Goal: Task Accomplishment & Management: Use online tool/utility

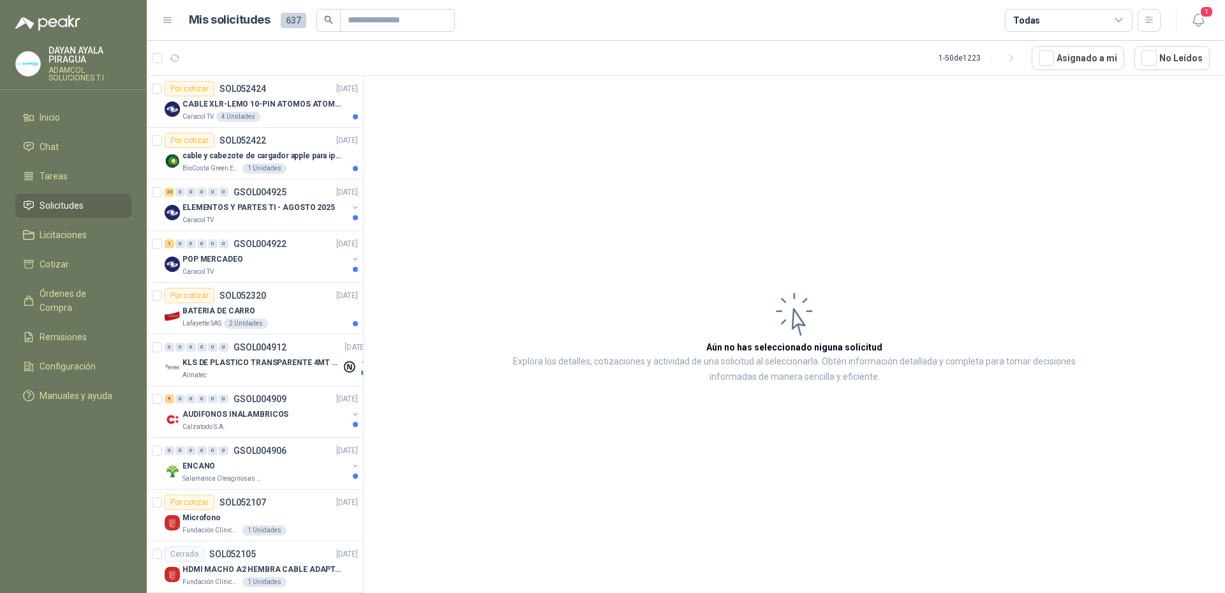
click at [269, 103] on p "CABLE XLR-LEMO 10-PIN ATOMOS ATOMCAB016" at bounding box center [261, 104] width 159 height 12
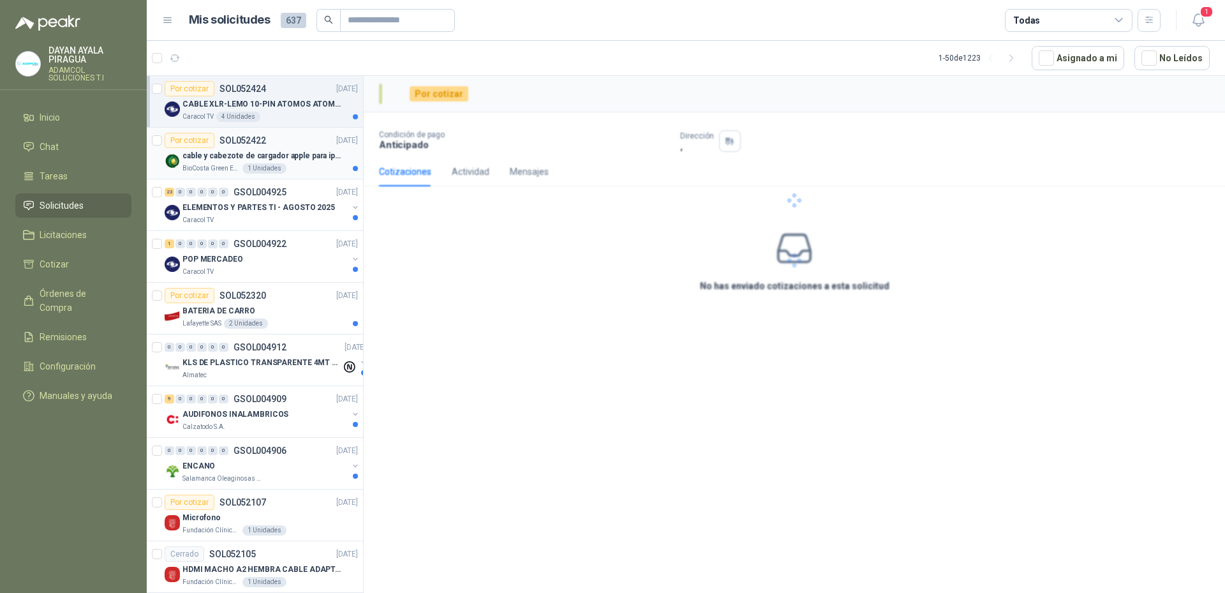
click at [283, 154] on p "cable y cabezote de cargador apple para iphone" at bounding box center [261, 156] width 159 height 12
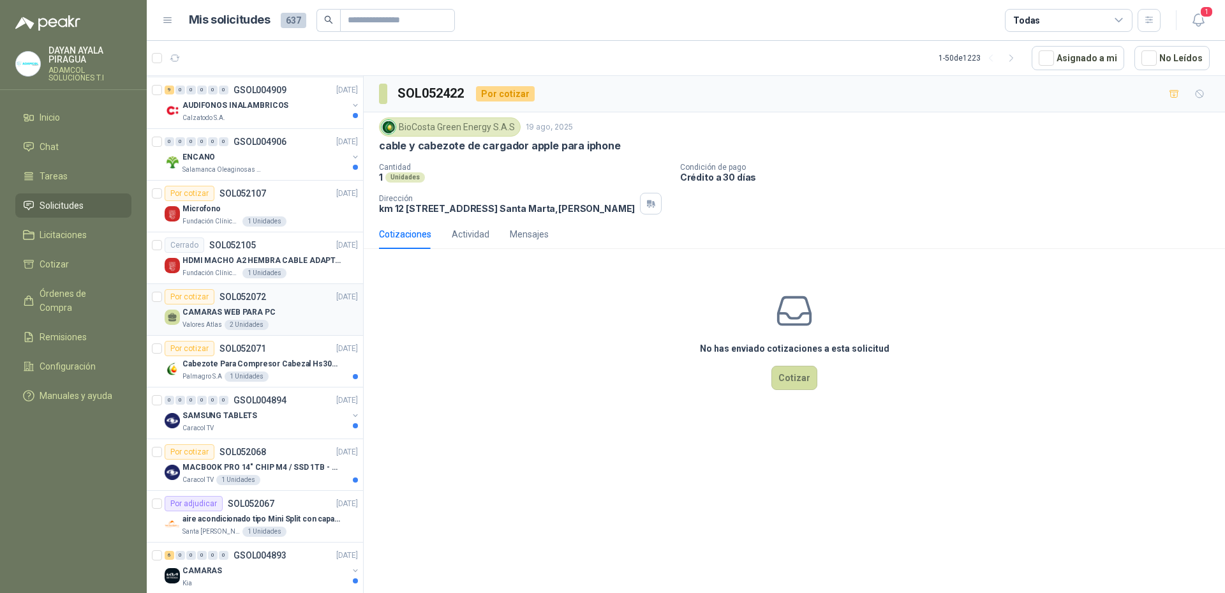
scroll to position [383, 0]
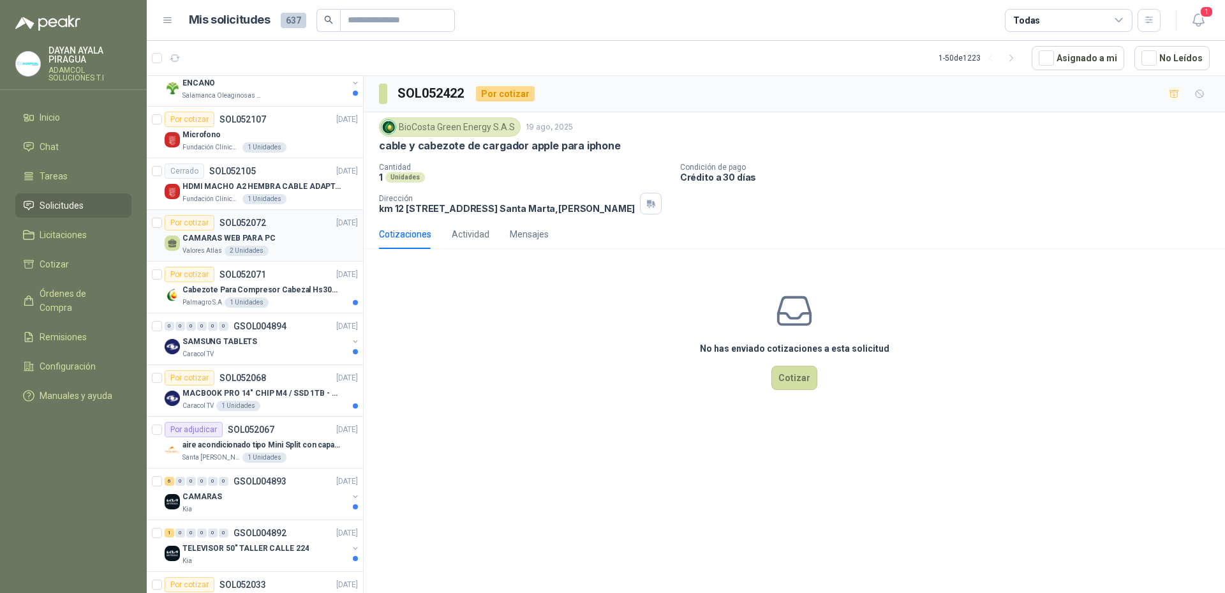
click at [304, 235] on div "CAMARAS WEB PARA PC" at bounding box center [269, 237] width 175 height 15
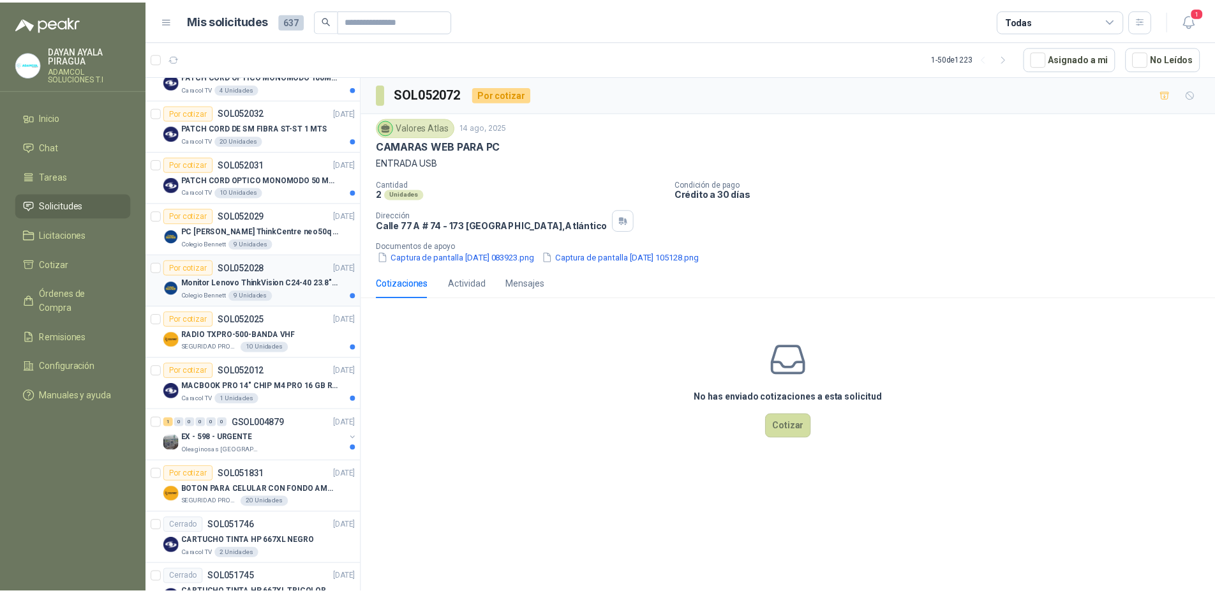
scroll to position [1021, 0]
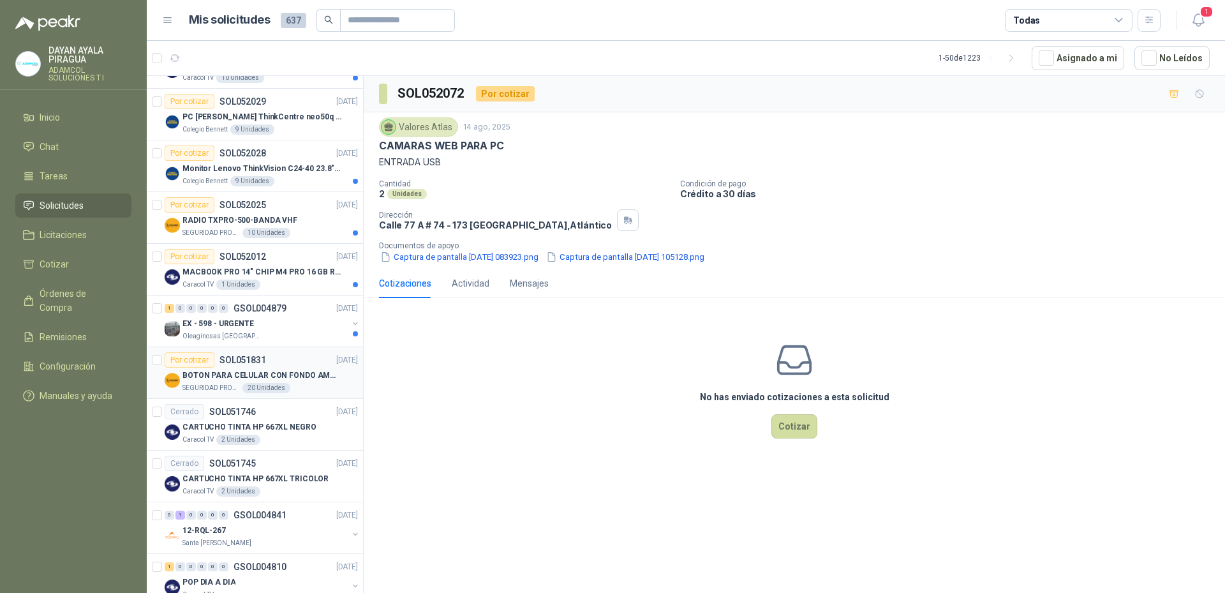
click at [302, 371] on p "BOTON PARA CELULAR CON FONDO AMARILLO" at bounding box center [261, 375] width 159 height 12
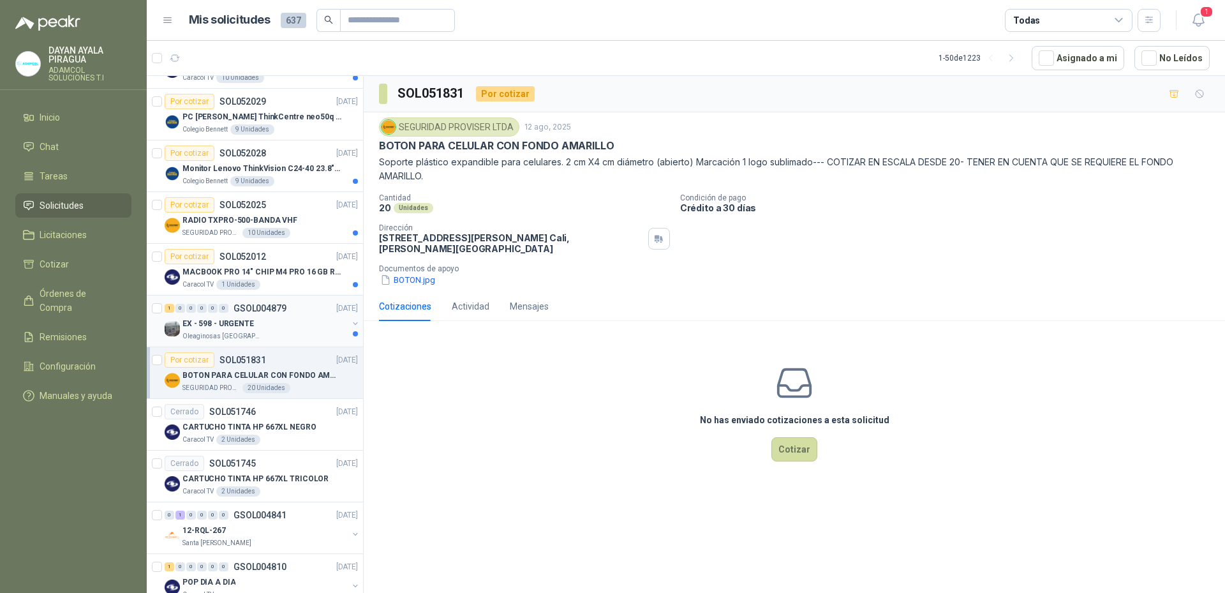
click at [258, 316] on link "1 0 0 0 0 0 GSOL004879 [DATE] EX - 598 - URGENTE Oleaginosas San [PERSON_NAME]" at bounding box center [263, 320] width 196 height 41
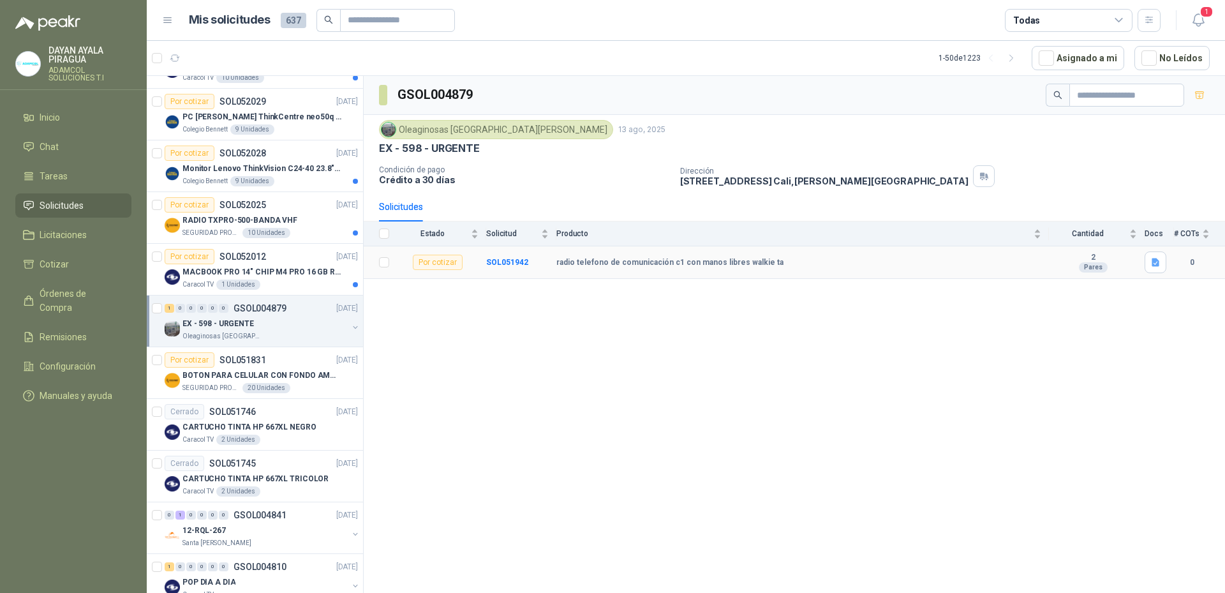
click at [675, 262] on b "radio telefono de comunicación c1 con manos libres walkie ta" at bounding box center [669, 263] width 227 height 10
drag, startPoint x: 780, startPoint y: 263, endPoint x: 545, endPoint y: 278, distance: 235.9
click at [545, 278] on tr "Por cotizar SOL051942 radio telefono de comunicación c1 con manos libres walkie…" at bounding box center [794, 262] width 861 height 33
copy tr "radio telefono de comunicación c1 con manos libres walkie ta"
click at [283, 278] on p "MACBOOK PRO 14" CHIP M4 PRO 16 GB RAM 1TB" at bounding box center [261, 272] width 159 height 12
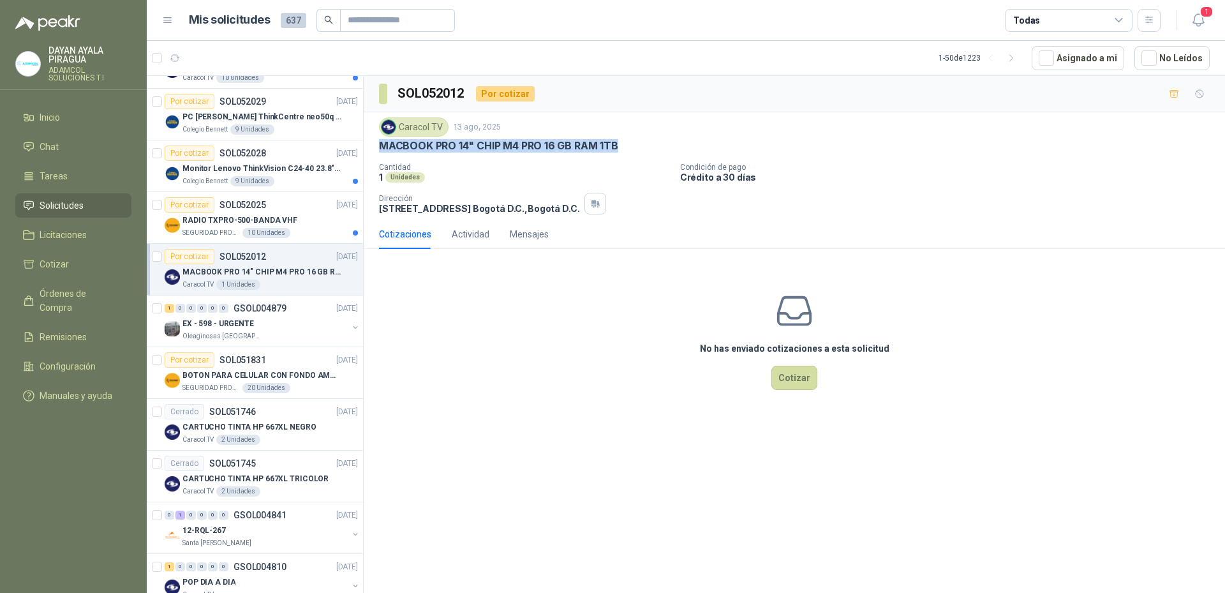
drag, startPoint x: 654, startPoint y: 149, endPoint x: 380, endPoint y: 146, distance: 274.4
click at [380, 146] on div "MACBOOK PRO 14" CHIP M4 PRO 16 GB RAM 1TB" at bounding box center [794, 145] width 831 height 13
copy p "MACBOOK PRO 14" CHIP M4 PRO 16 GB RAM 1TB"
click at [803, 383] on button "Cotizar" at bounding box center [794, 378] width 46 height 24
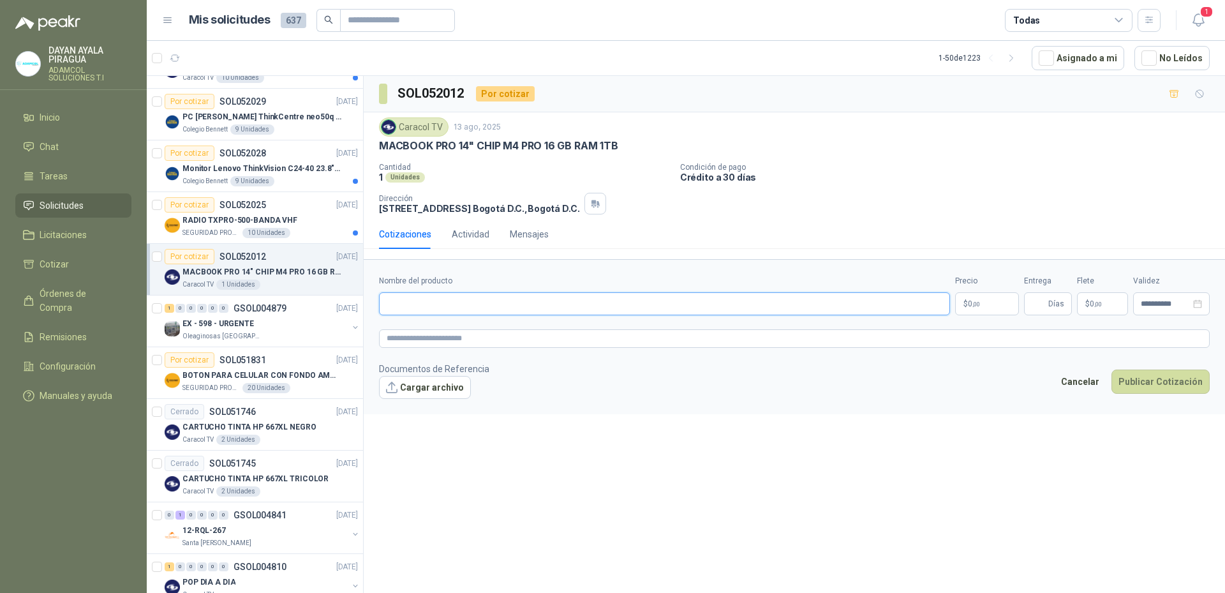
click at [597, 310] on input "Nombre del producto" at bounding box center [664, 303] width 571 height 23
click at [997, 304] on p "$ 0 ,00" at bounding box center [987, 303] width 64 height 23
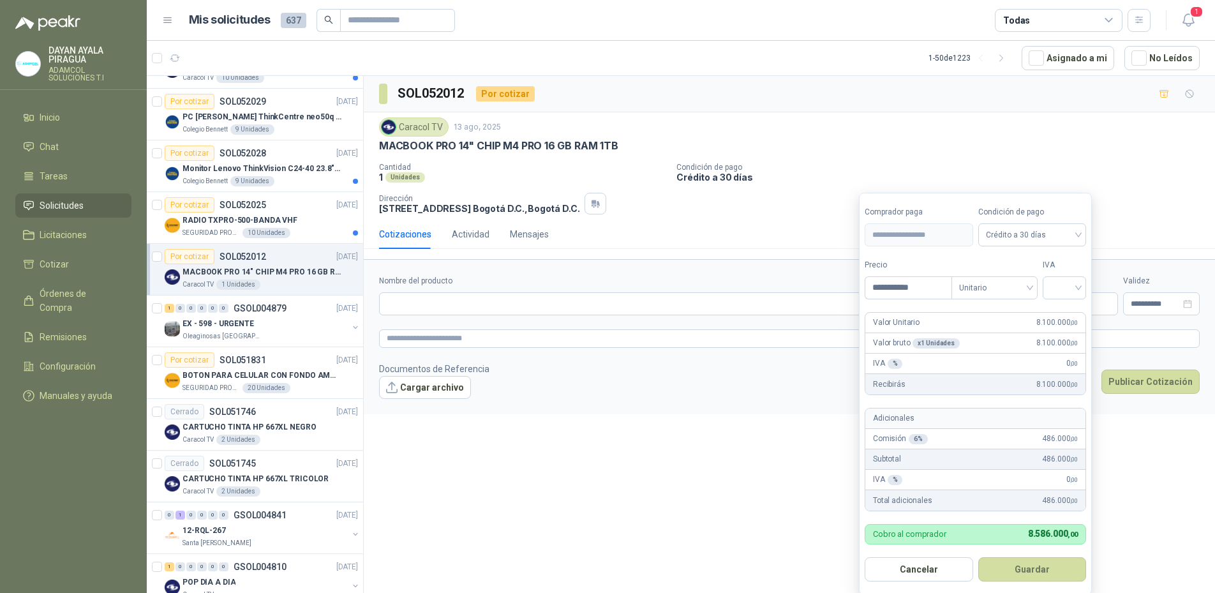
type input "**********"
click at [1060, 290] on input "search" at bounding box center [1064, 286] width 28 height 19
click at [1061, 336] on div "19%" at bounding box center [1067, 335] width 24 height 14
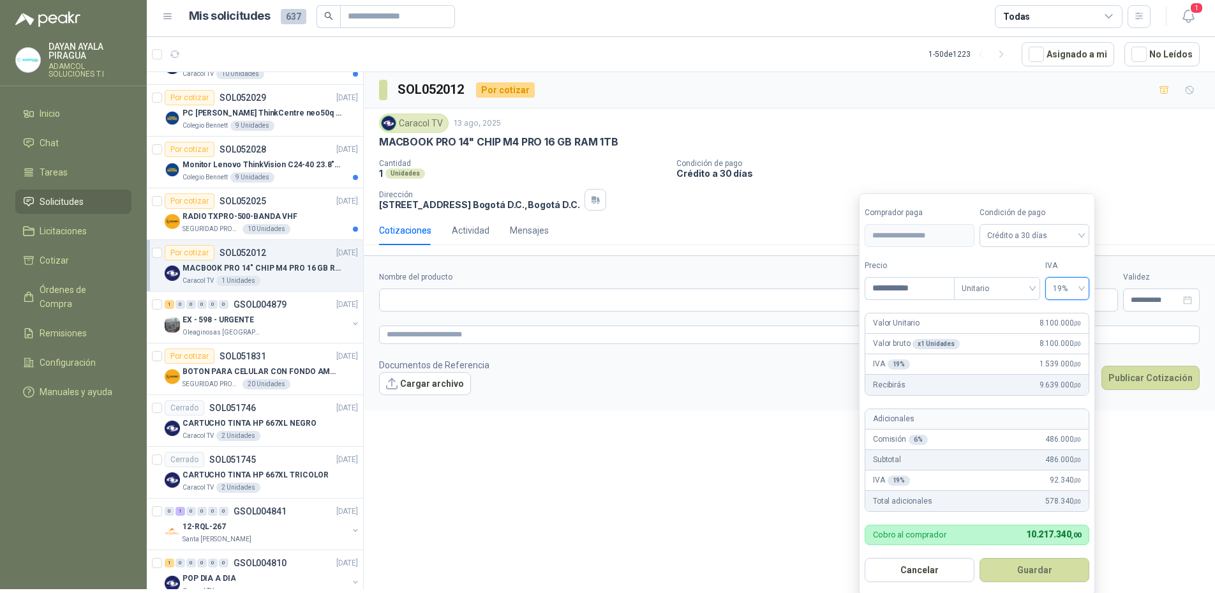
scroll to position [4, 0]
click at [1028, 573] on button "Guardar" at bounding box center [1034, 569] width 110 height 24
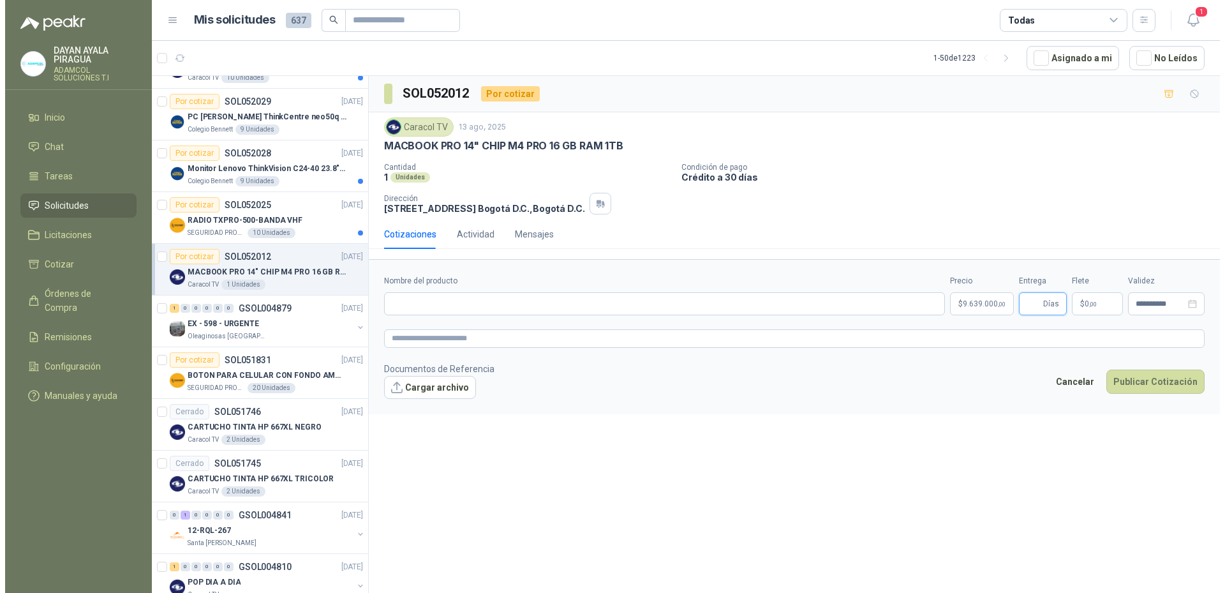
scroll to position [0, 0]
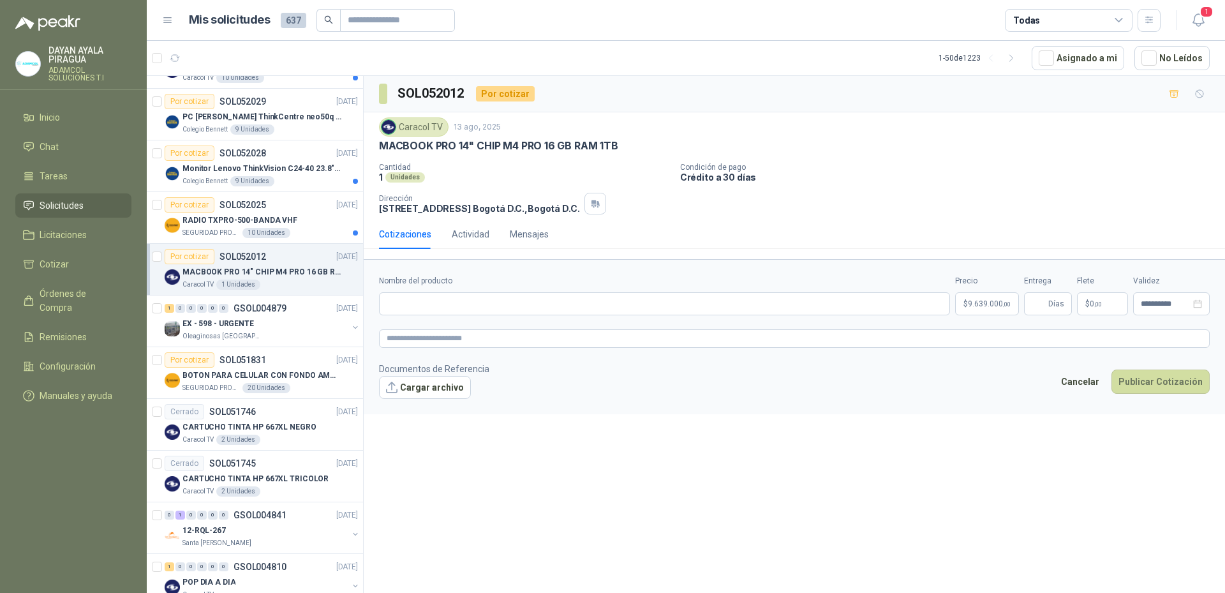
click at [1095, 307] on span ",00" at bounding box center [1098, 303] width 8 height 7
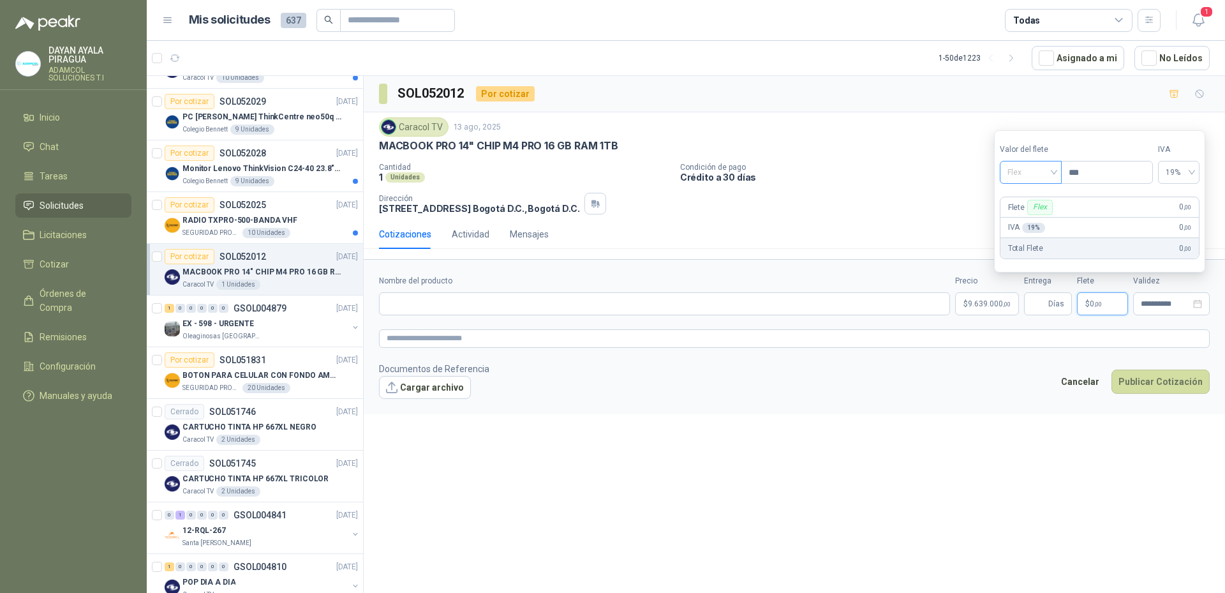
click at [1058, 175] on div "Flex" at bounding box center [1031, 172] width 62 height 23
click at [1033, 216] on div "Incluido" at bounding box center [1032, 219] width 44 height 14
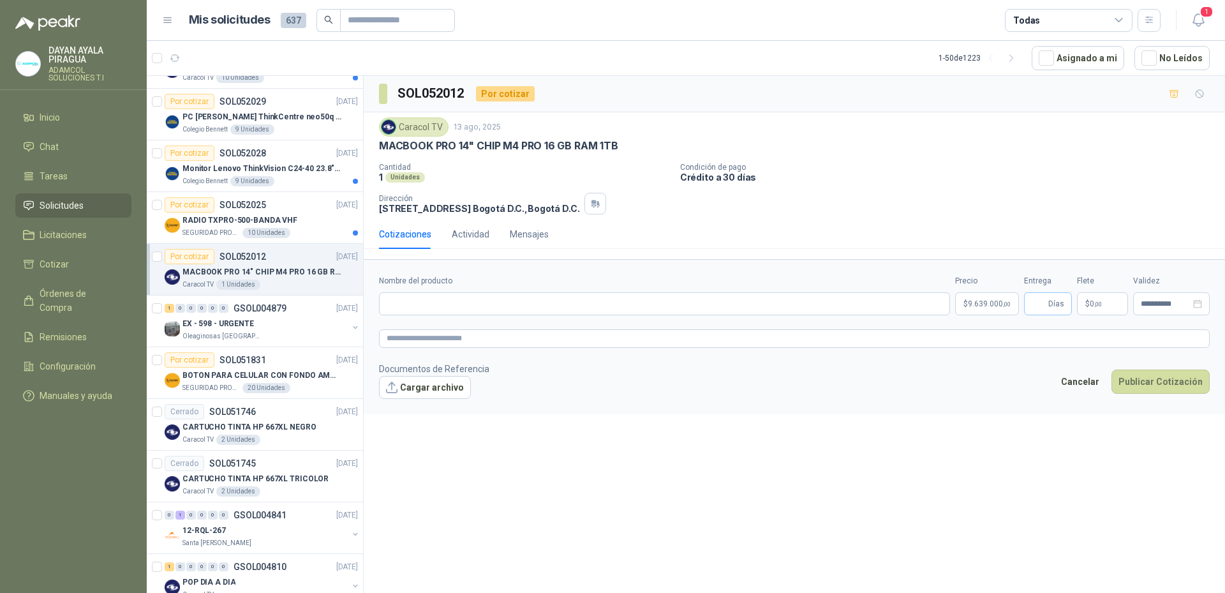
click at [1051, 308] on span "Días" at bounding box center [1056, 304] width 16 height 22
click at [1038, 306] on input "*" at bounding box center [1039, 304] width 14 height 22
type input "*"
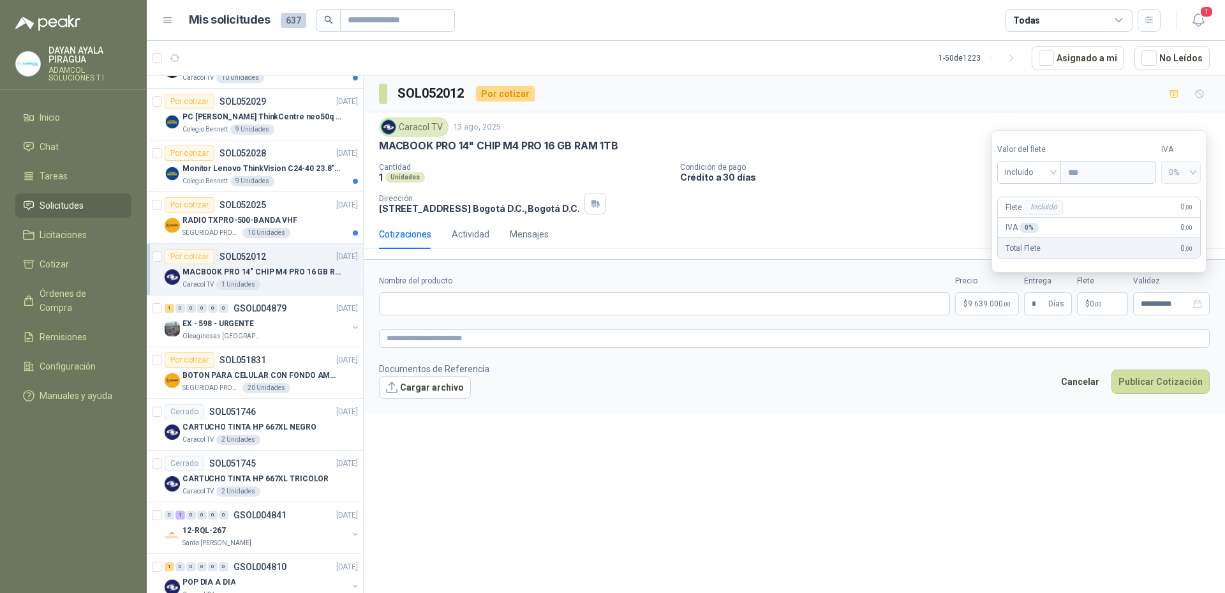
click at [1006, 429] on div "**********" at bounding box center [794, 336] width 861 height 521
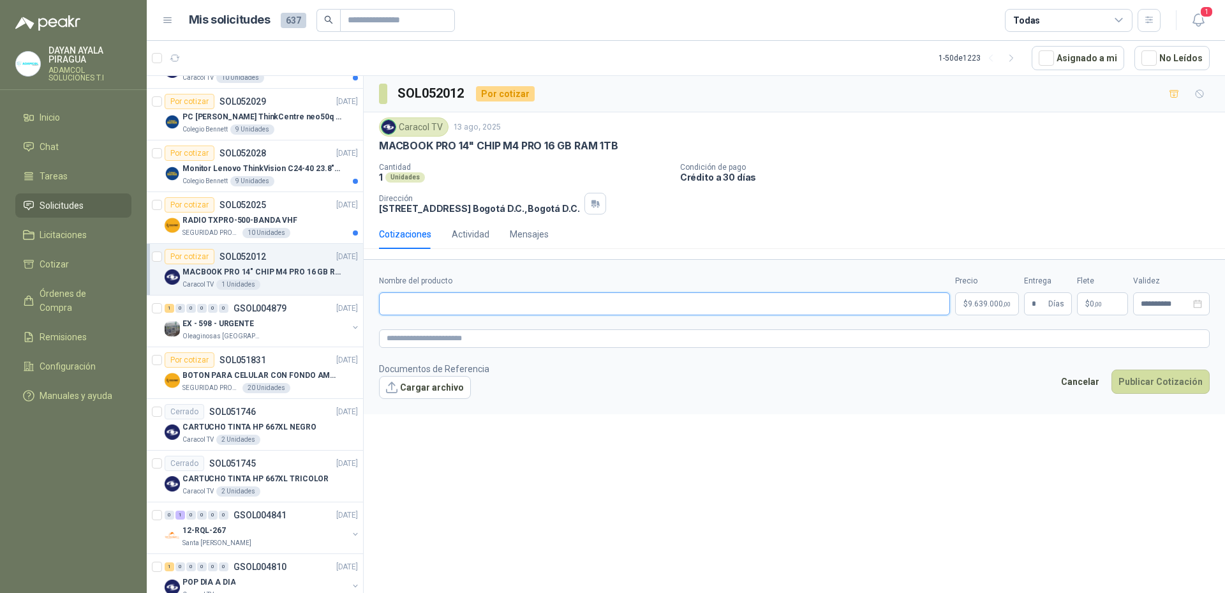
click at [424, 300] on input "Nombre del producto" at bounding box center [664, 303] width 571 height 23
click at [477, 300] on input "Nombre del producto" at bounding box center [664, 303] width 571 height 23
paste input "**********"
click at [396, 303] on input "**********" at bounding box center [664, 303] width 571 height 23
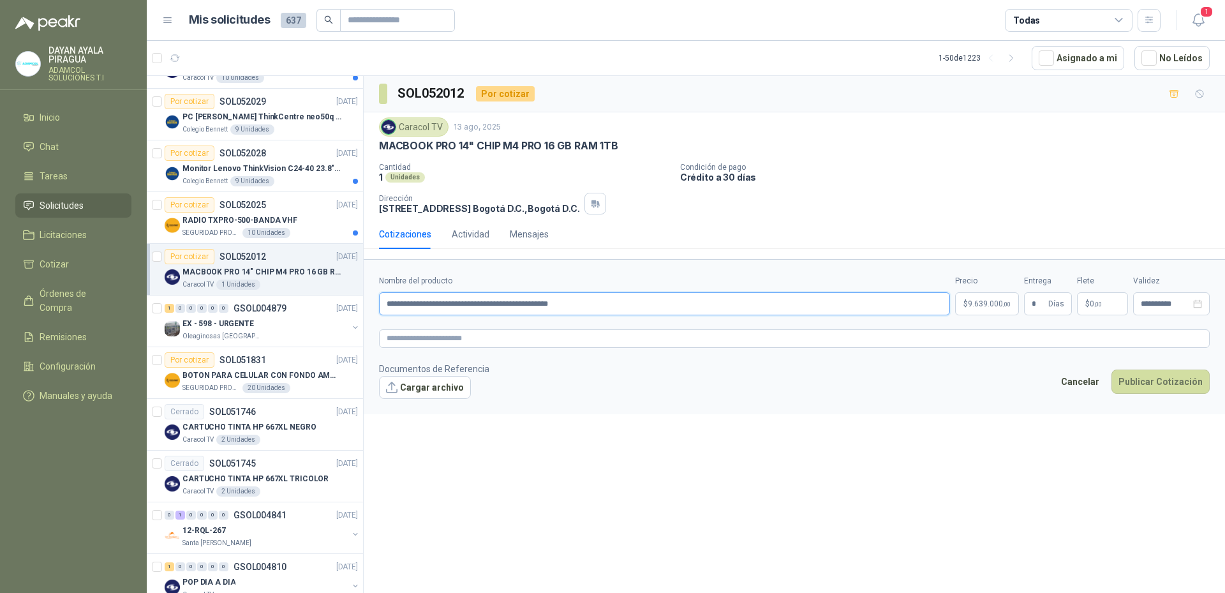
click at [420, 299] on input "**********" at bounding box center [664, 303] width 571 height 23
paste input "******"
type input "**********"
click at [456, 339] on textarea at bounding box center [794, 338] width 831 height 19
drag, startPoint x: 625, startPoint y: 304, endPoint x: 334, endPoint y: 308, distance: 290.3
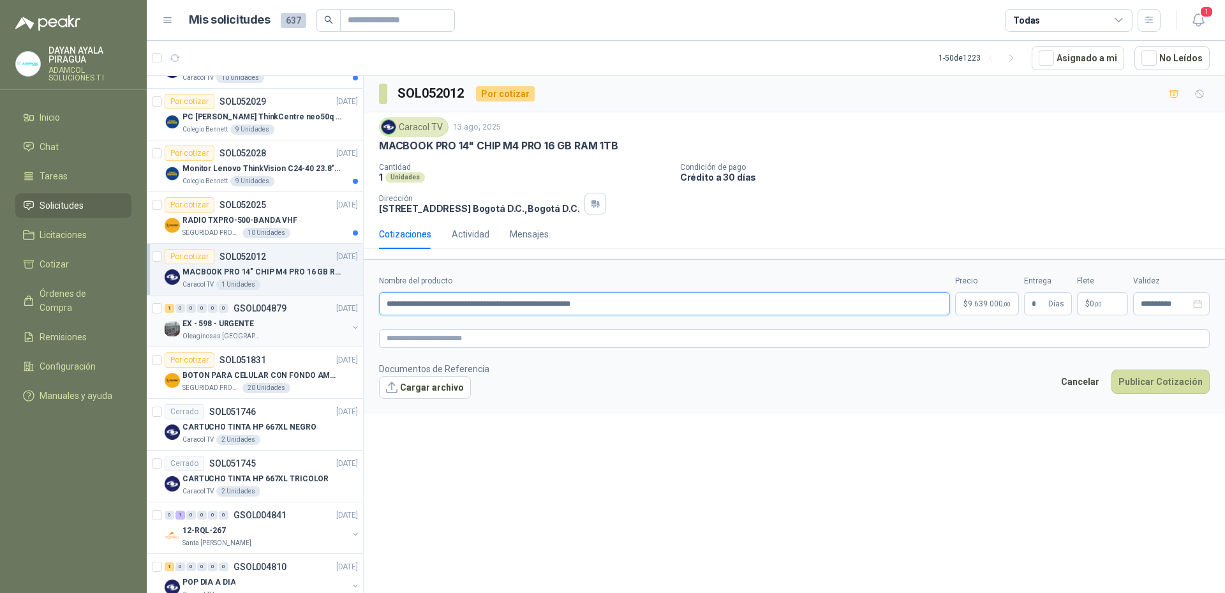
click at [334, 308] on div "Por cotizar SOL052424 [DATE] CABLE XLR-LEMO 10-PIN ATOMOS ATOMCAB016 Caracol TV…" at bounding box center [686, 336] width 1078 height 522
click at [446, 341] on textarea at bounding box center [794, 338] width 831 height 19
paste textarea "**********"
type textarea "**********"
click at [1164, 383] on button "Publicar Cotización" at bounding box center [1160, 381] width 98 height 24
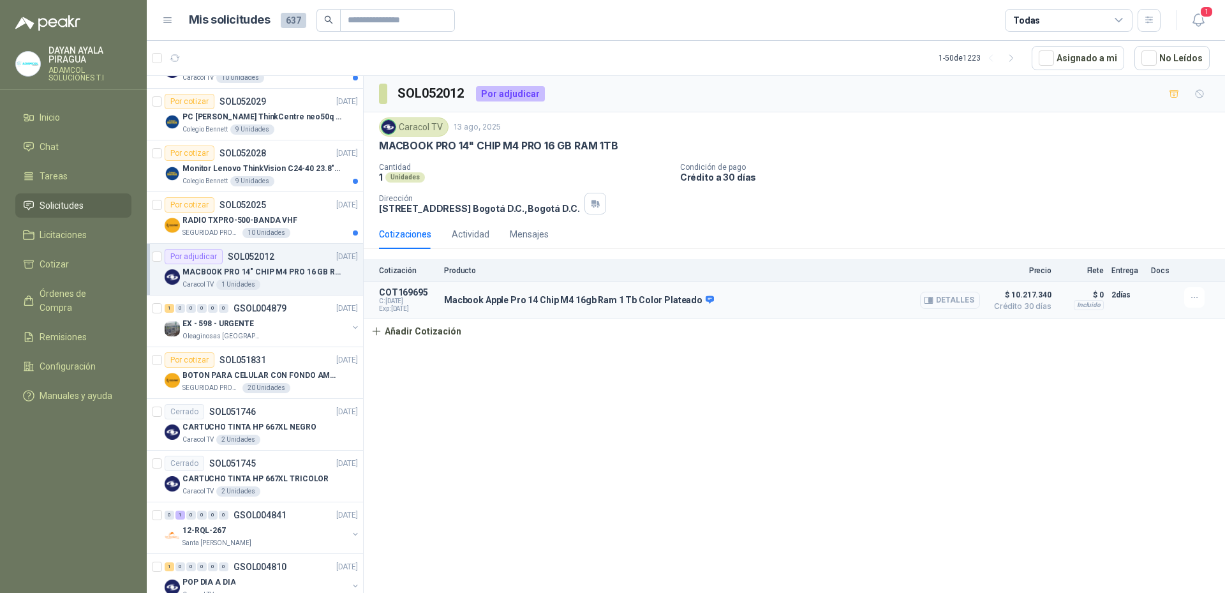
click at [932, 302] on icon "button" at bounding box center [930, 300] width 3 height 5
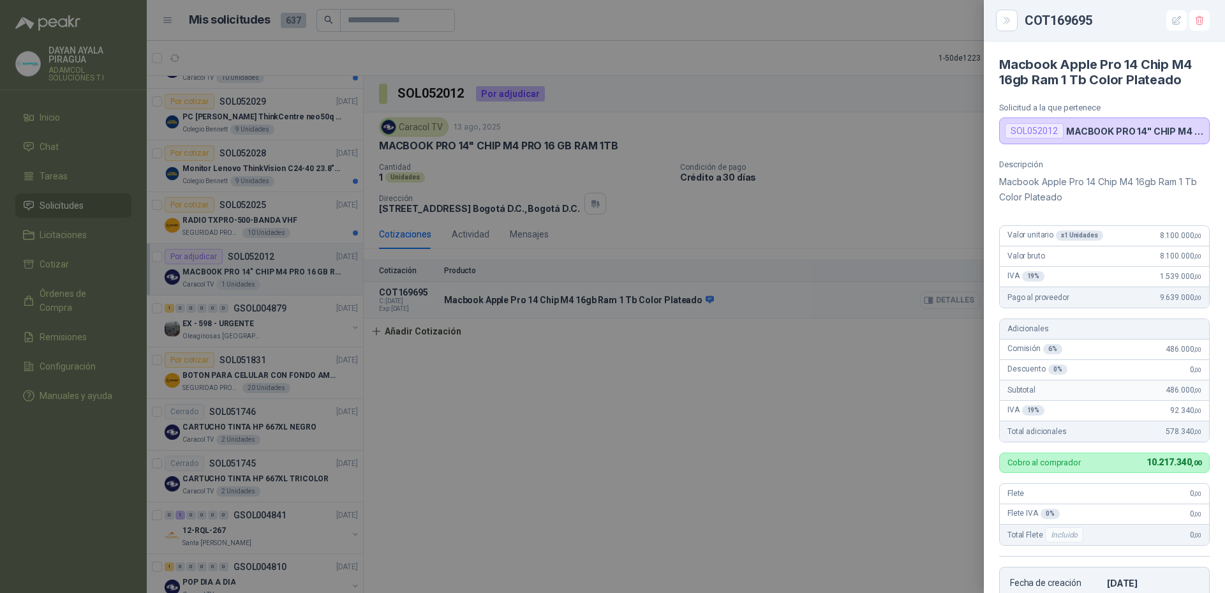
scroll to position [260, 0]
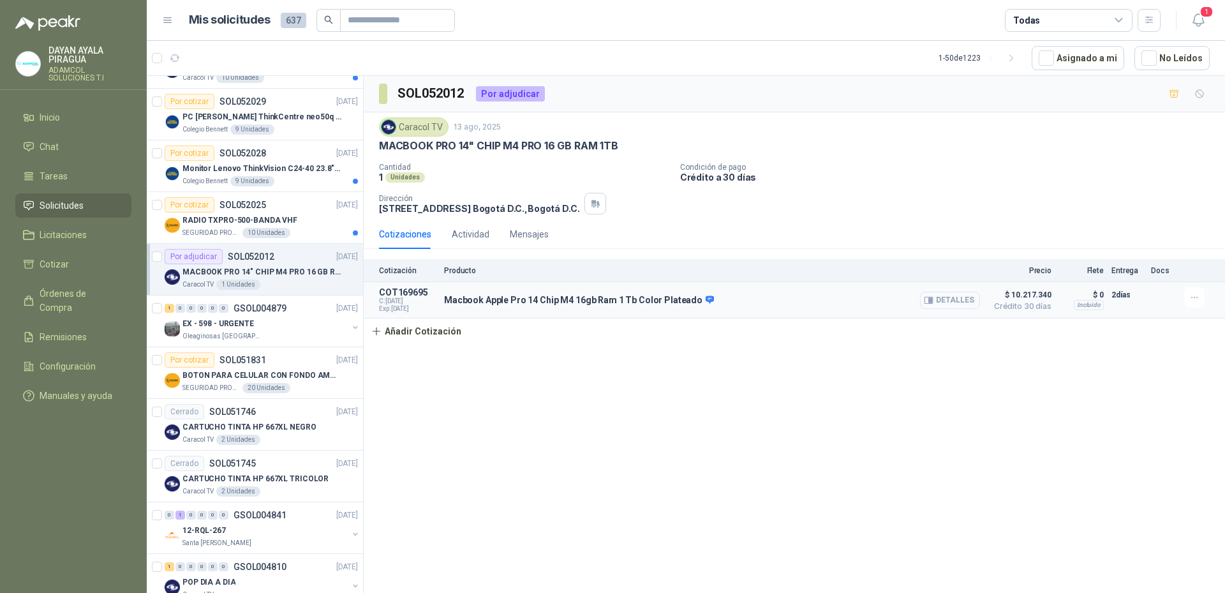
click at [961, 295] on button "Detalles" at bounding box center [950, 300] width 60 height 17
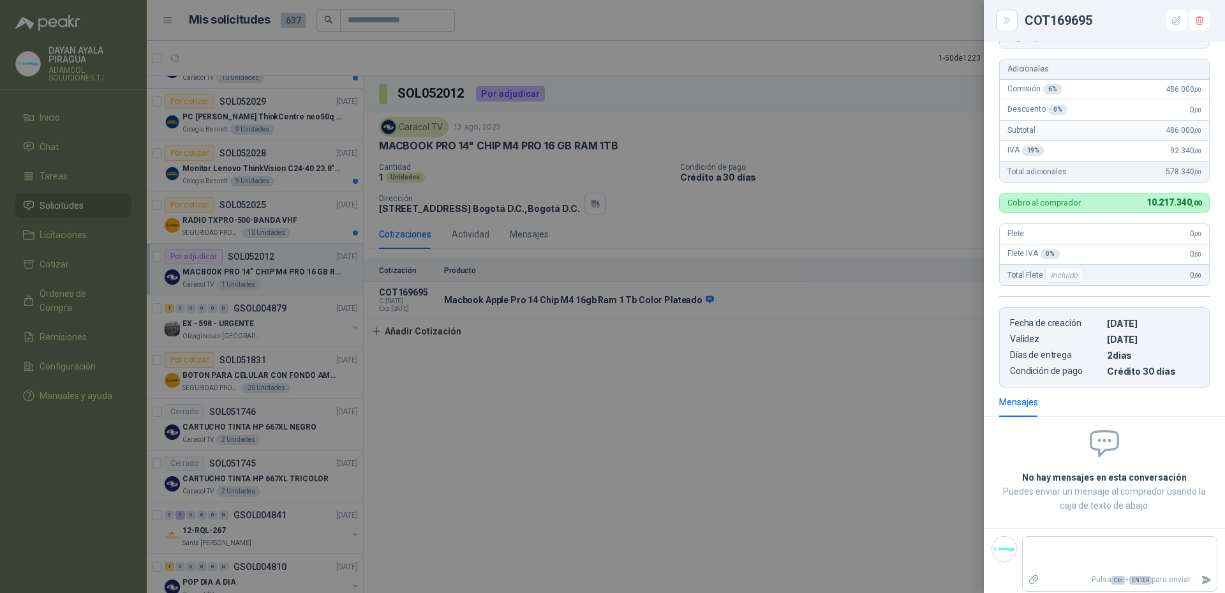
click at [1076, 22] on div "COT169695" at bounding box center [1117, 20] width 185 height 20
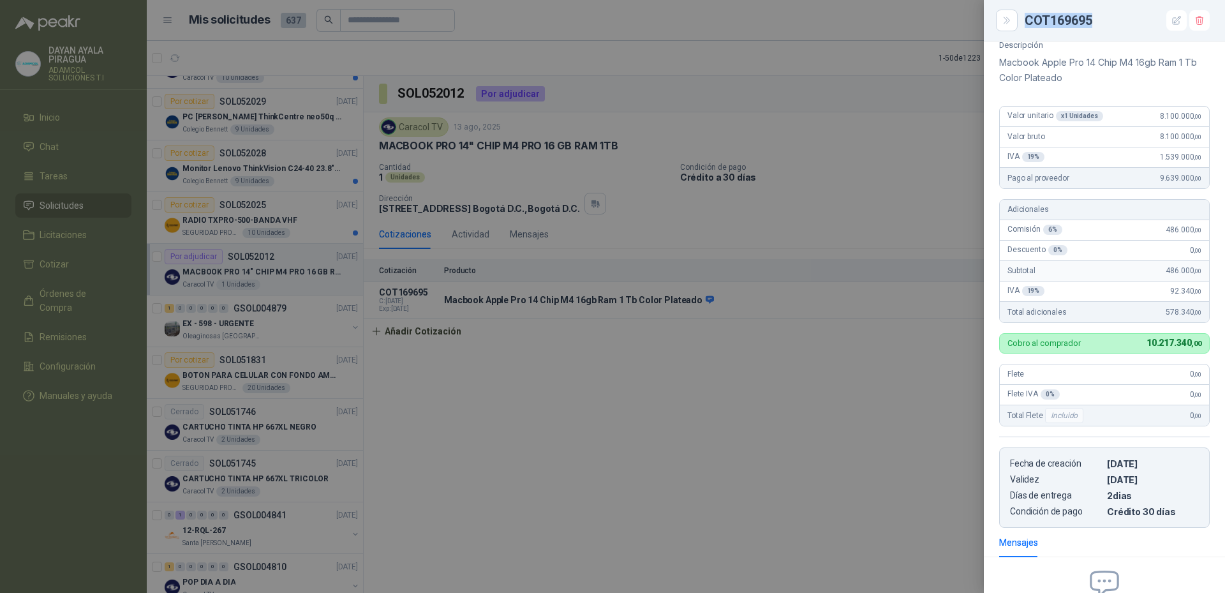
scroll to position [0, 0]
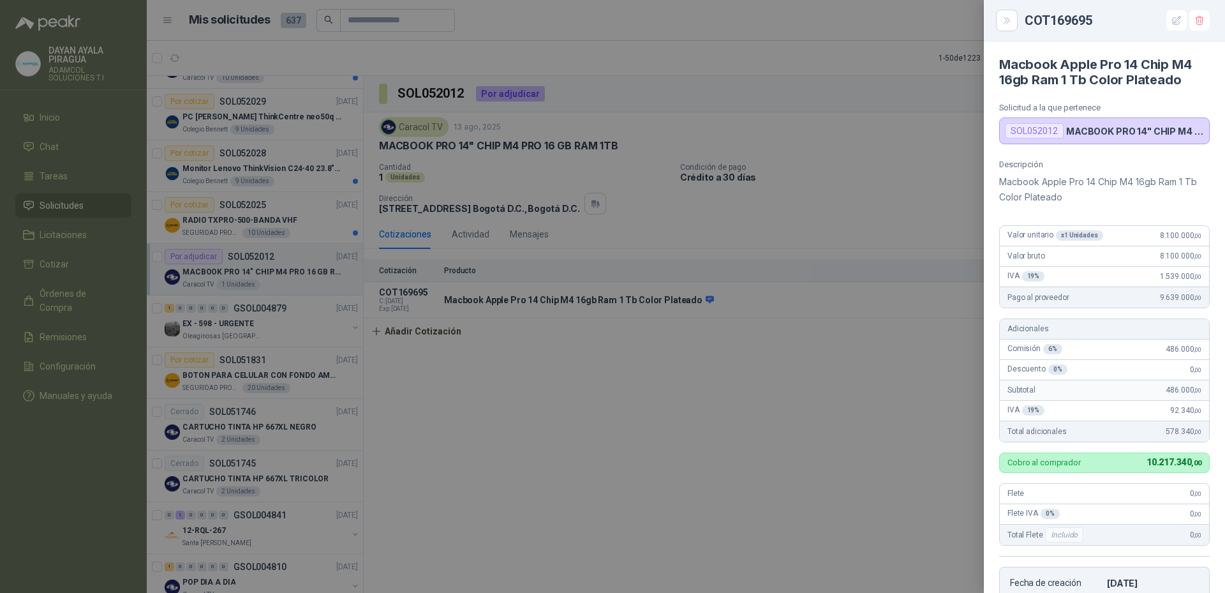
click at [949, 169] on div at bounding box center [612, 296] width 1225 height 593
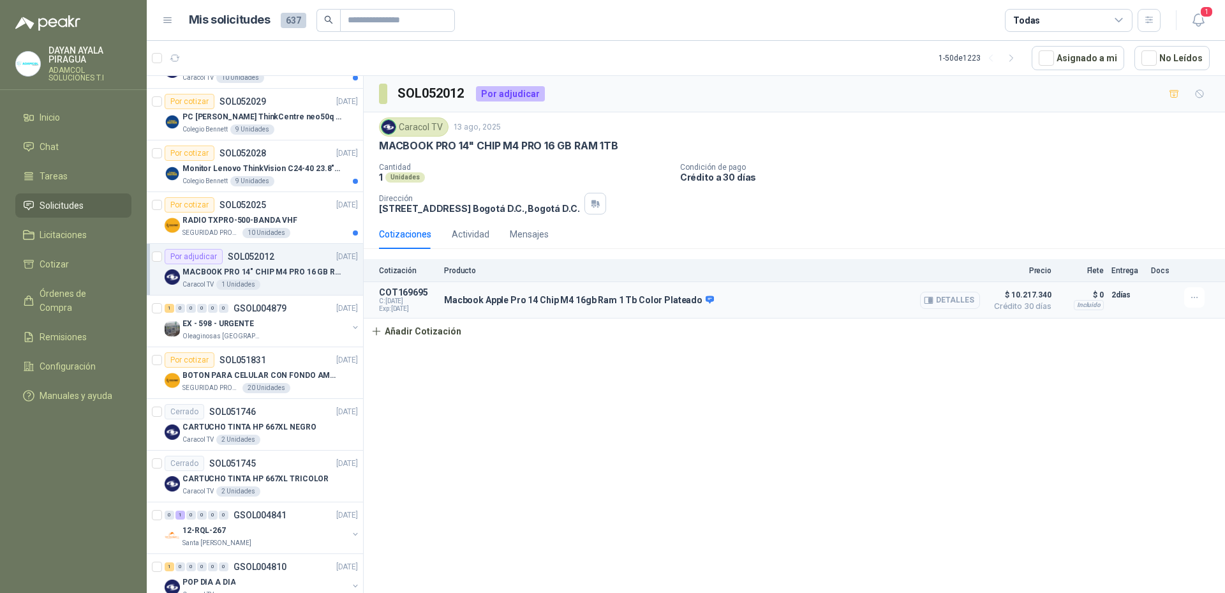
click at [964, 302] on button "Detalles" at bounding box center [950, 300] width 60 height 17
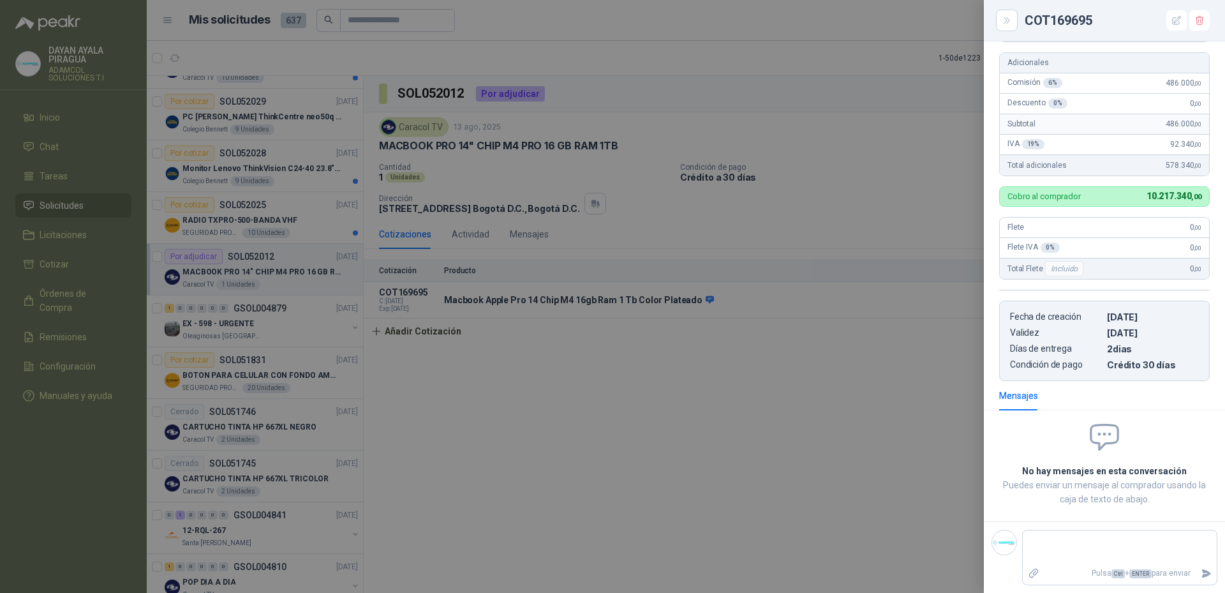
scroll to position [0, 0]
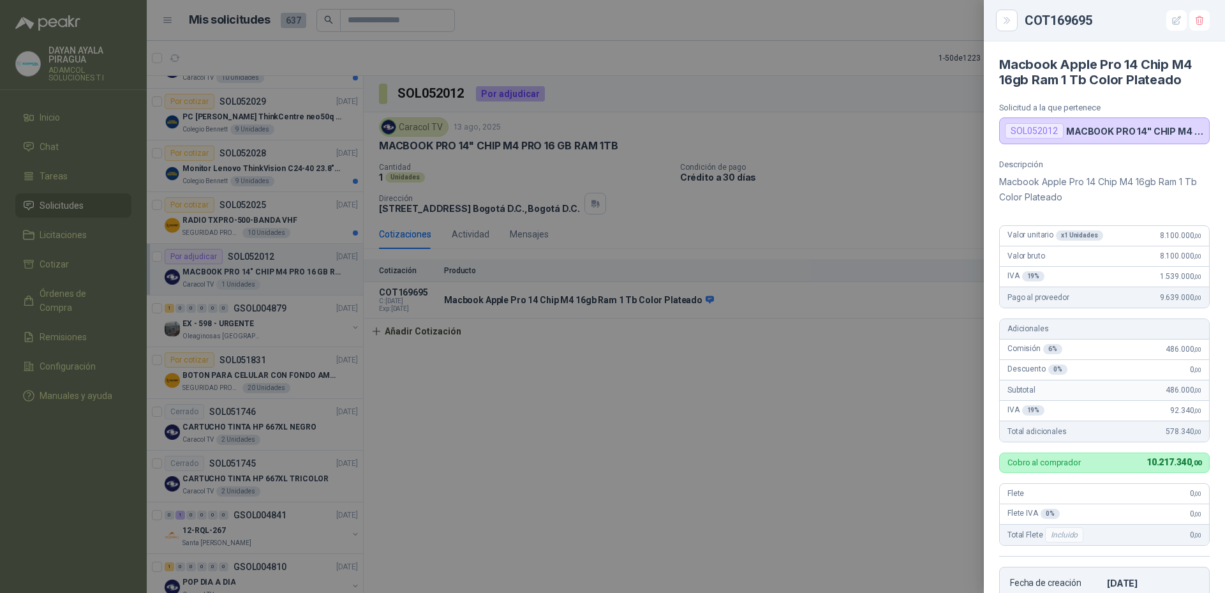
click at [1070, 20] on div "COT169695" at bounding box center [1117, 20] width 185 height 20
copy div "COT169695"
click at [698, 366] on div at bounding box center [612, 296] width 1225 height 593
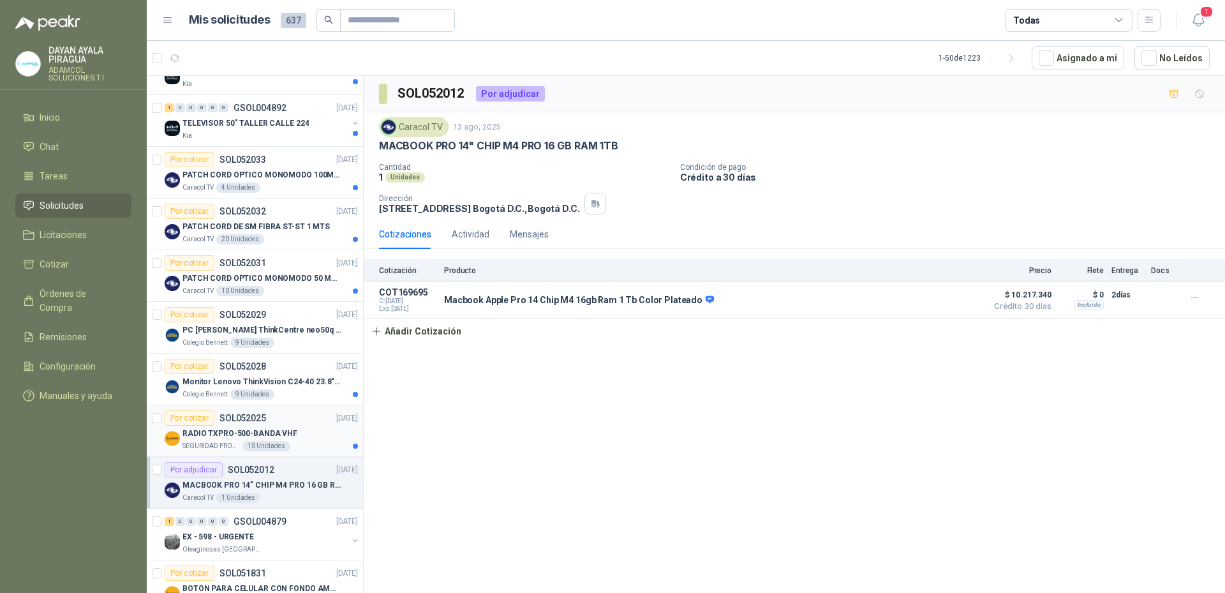
scroll to position [829, 0]
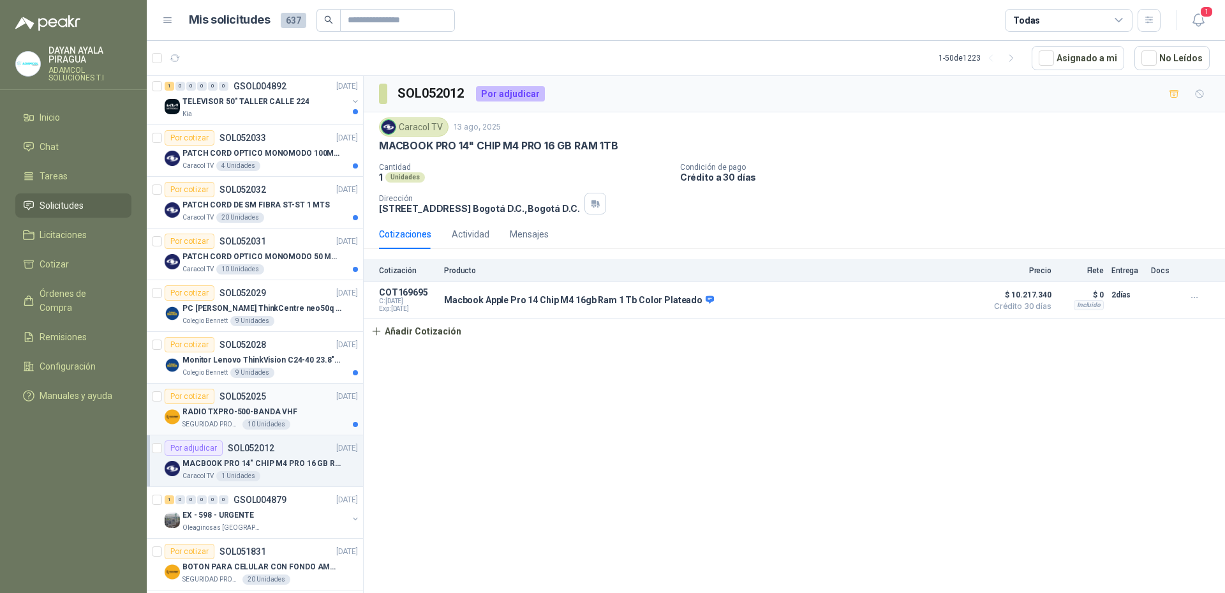
click at [303, 413] on div "RADIO TXPRO-500-BANDA VHF" at bounding box center [269, 411] width 175 height 15
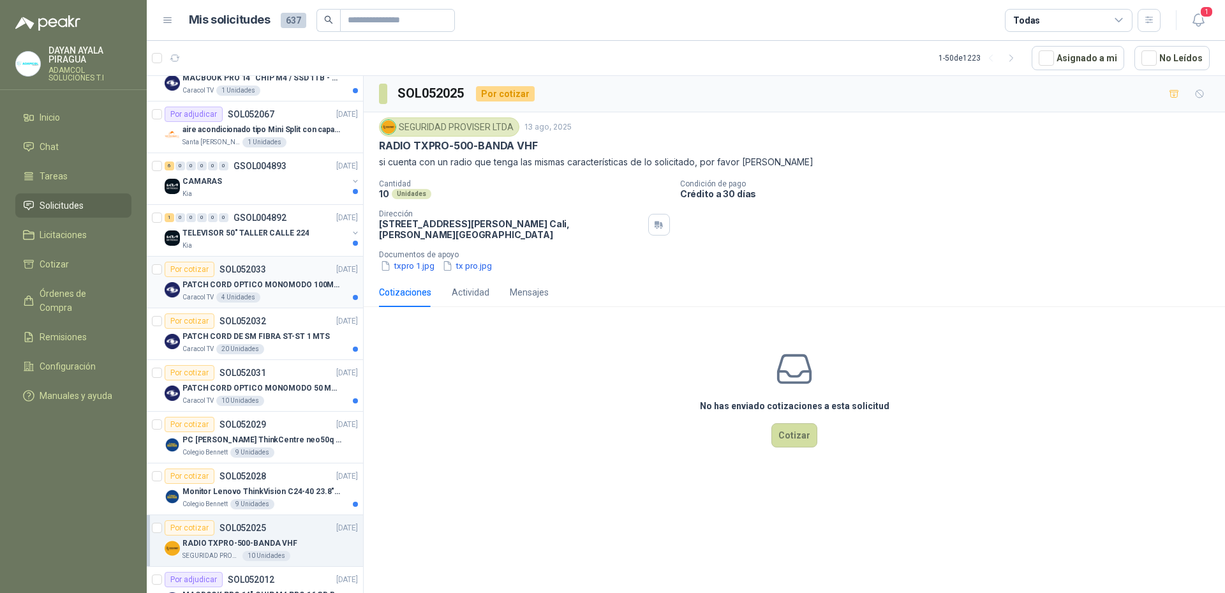
scroll to position [893, 0]
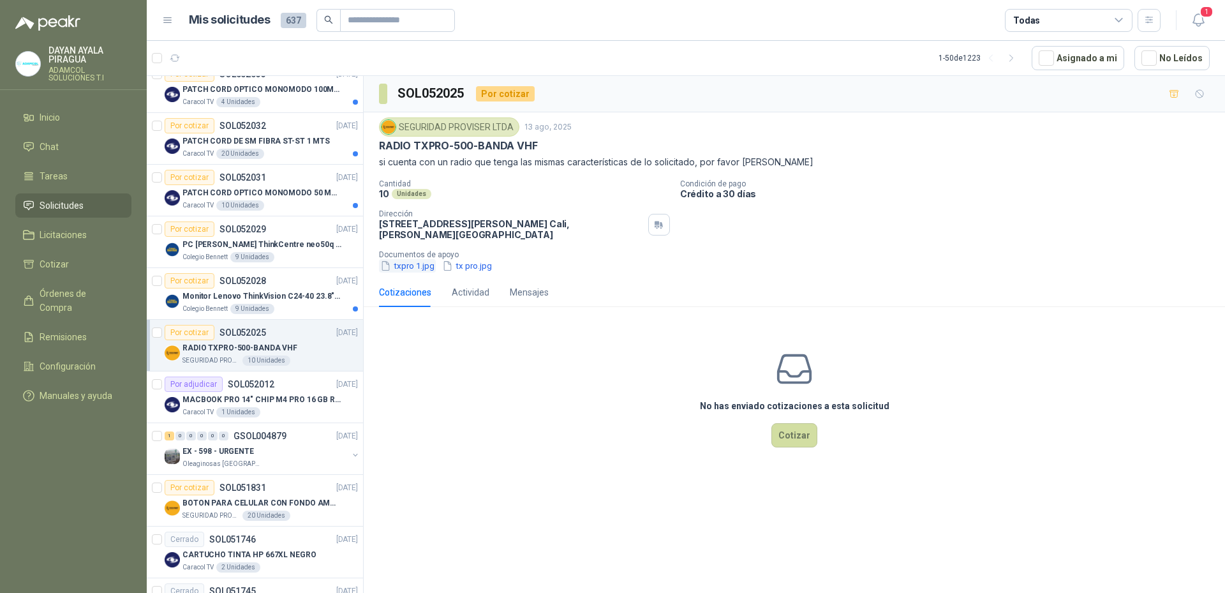
click at [412, 267] on button "txpro 1.jpg" at bounding box center [407, 265] width 57 height 13
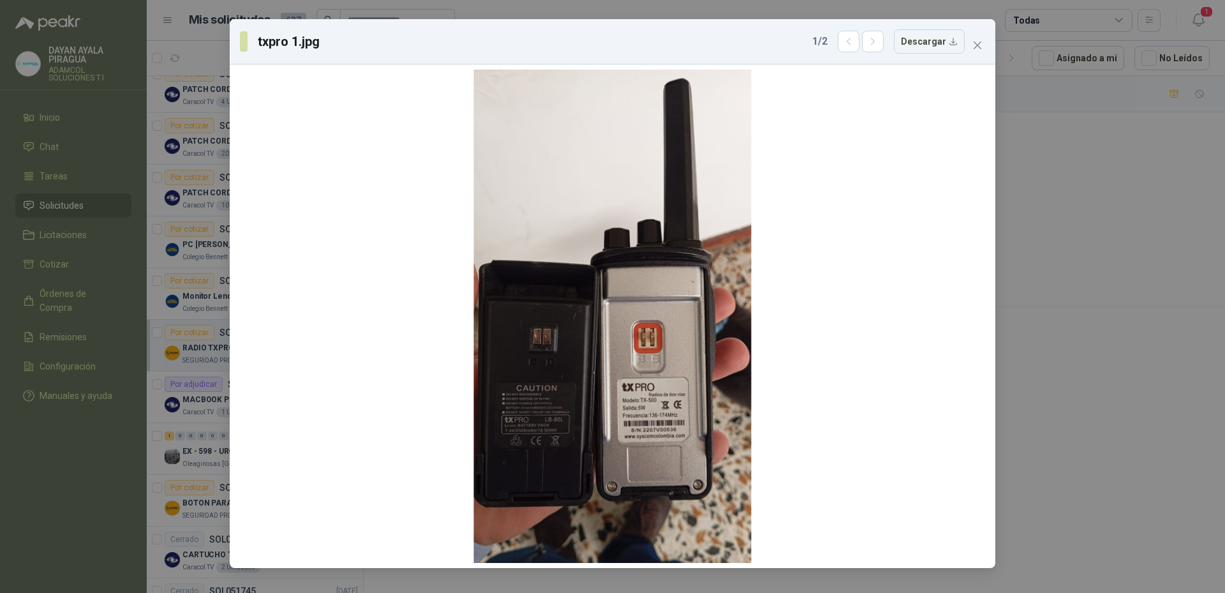
drag, startPoint x: 1224, startPoint y: 271, endPoint x: 1127, endPoint y: 285, distance: 98.7
click at [1220, 274] on div "txpro 1.jpg 1 / 2 Descargar" at bounding box center [612, 296] width 1225 height 593
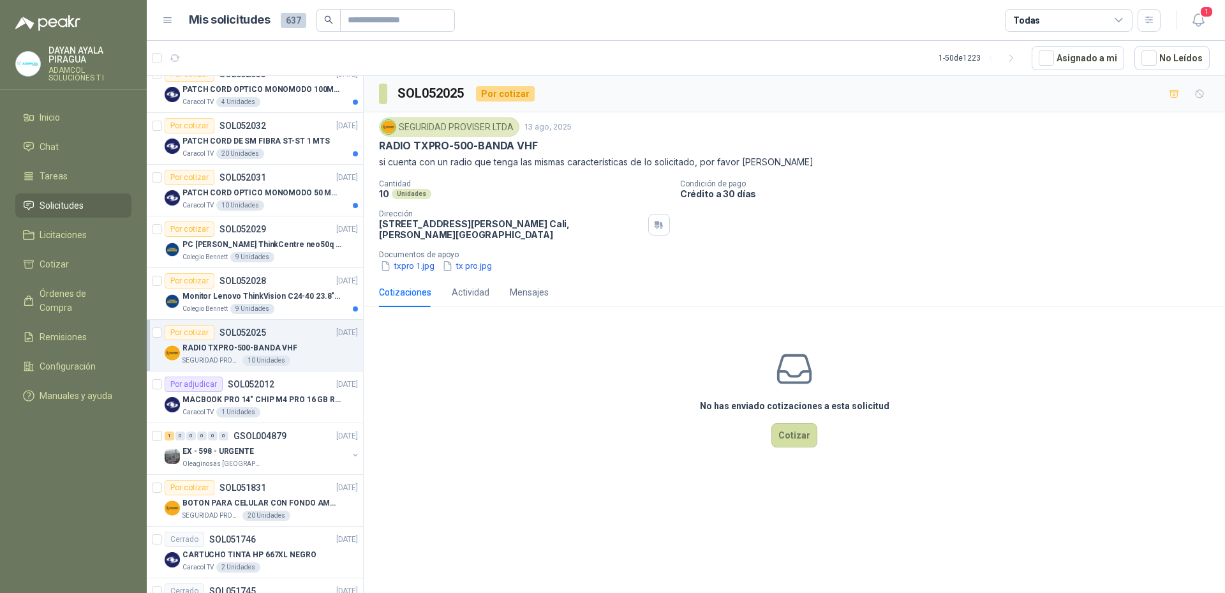
click at [1125, 284] on div "Cotizaciones Actividad Mensajes" at bounding box center [794, 292] width 831 height 29
click at [484, 267] on button "tx pro.jpg" at bounding box center [467, 265] width 52 height 13
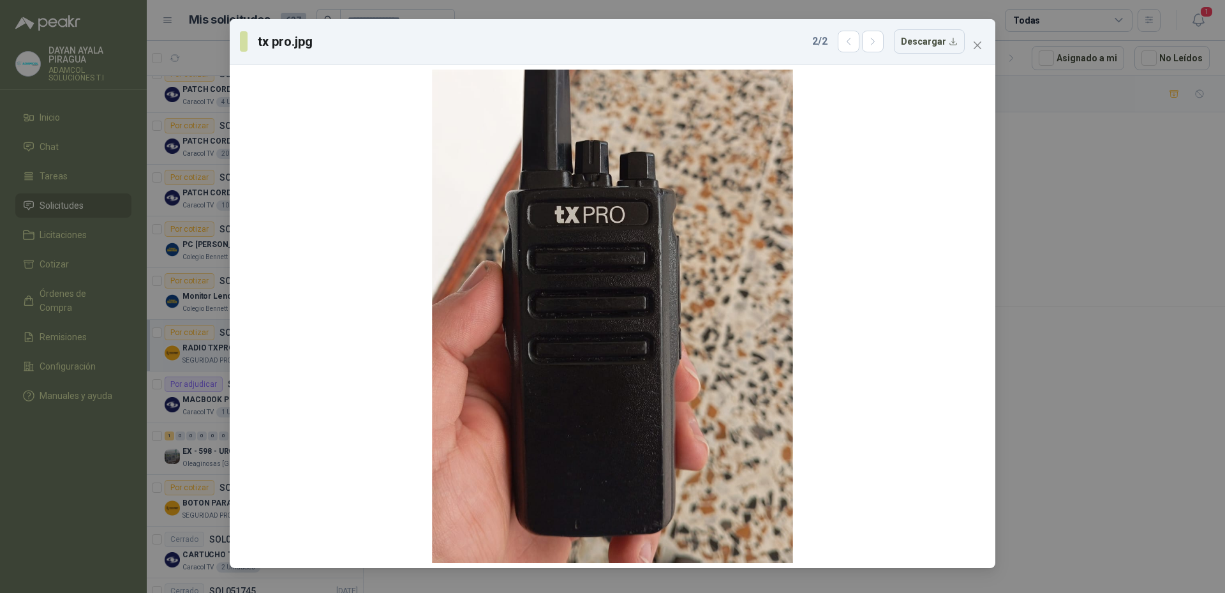
click at [1175, 322] on div "tx pro.jpg 2 / 2 Descargar" at bounding box center [612, 296] width 1225 height 593
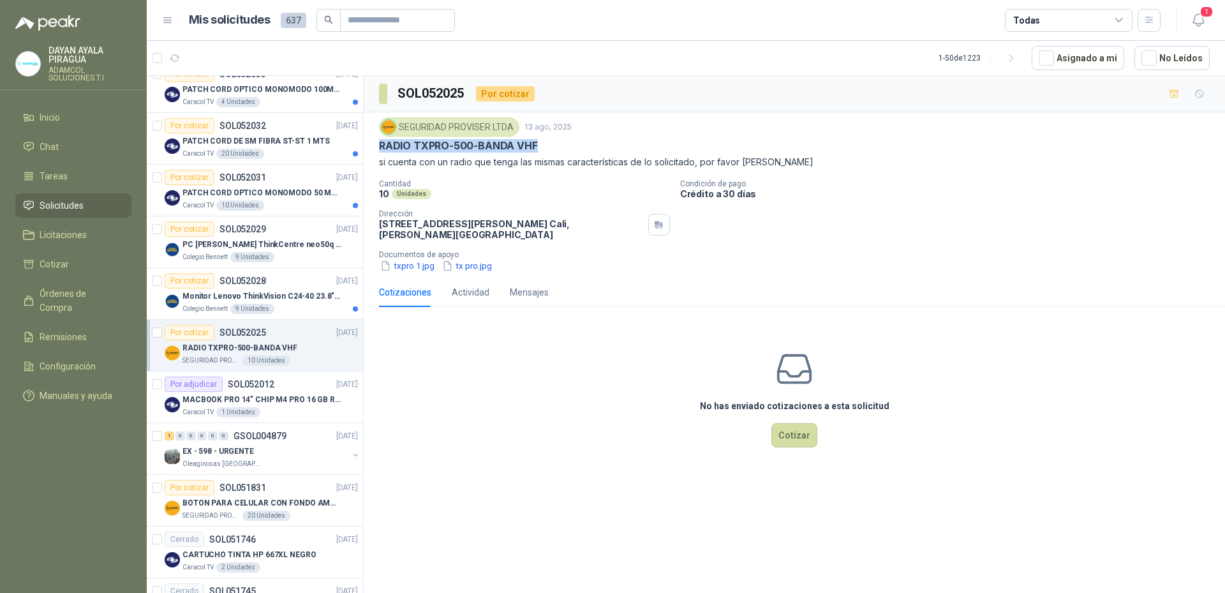
drag, startPoint x: 549, startPoint y: 151, endPoint x: 378, endPoint y: 153, distance: 171.0
click at [378, 152] on div "SEGURIDAD PROVISER LTDA [DATE] RADIO TXPRO-500-BANDA VHF si cuenta con un radio…" at bounding box center [794, 194] width 861 height 165
copy p "RADIO TXPRO-500-BANDA VHF"
click at [581, 434] on div "No has enviado cotizaciones a esta solicitud Cotizar" at bounding box center [794, 398] width 861 height 163
click at [1196, 21] on icon "button" at bounding box center [1198, 20] width 16 height 16
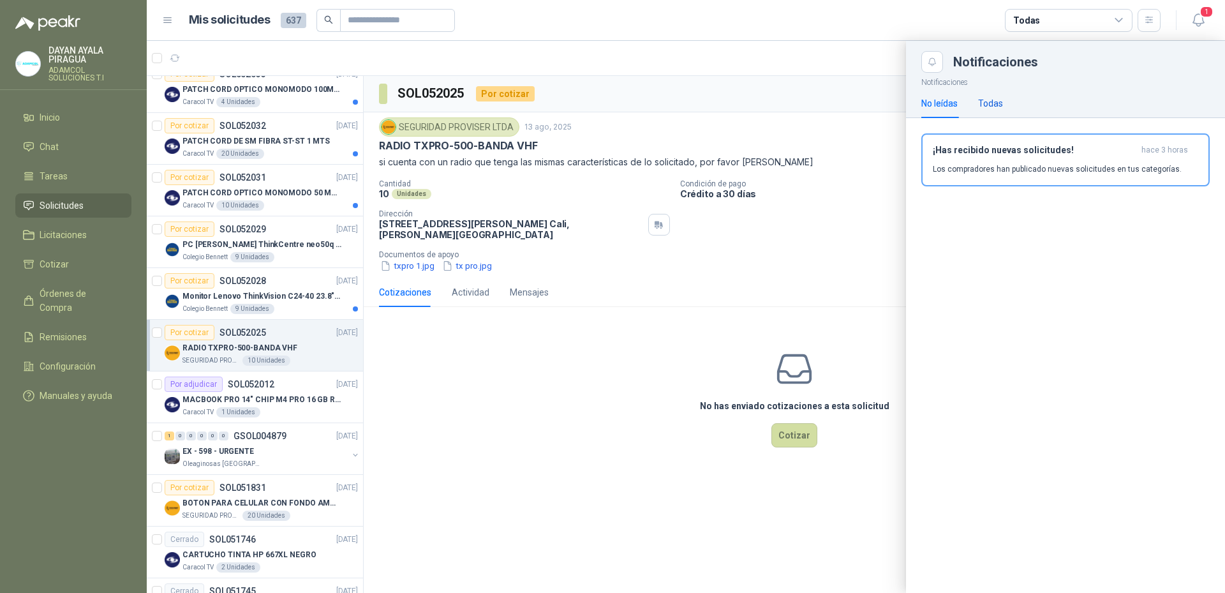
click at [995, 105] on div "Todas" at bounding box center [990, 103] width 25 height 14
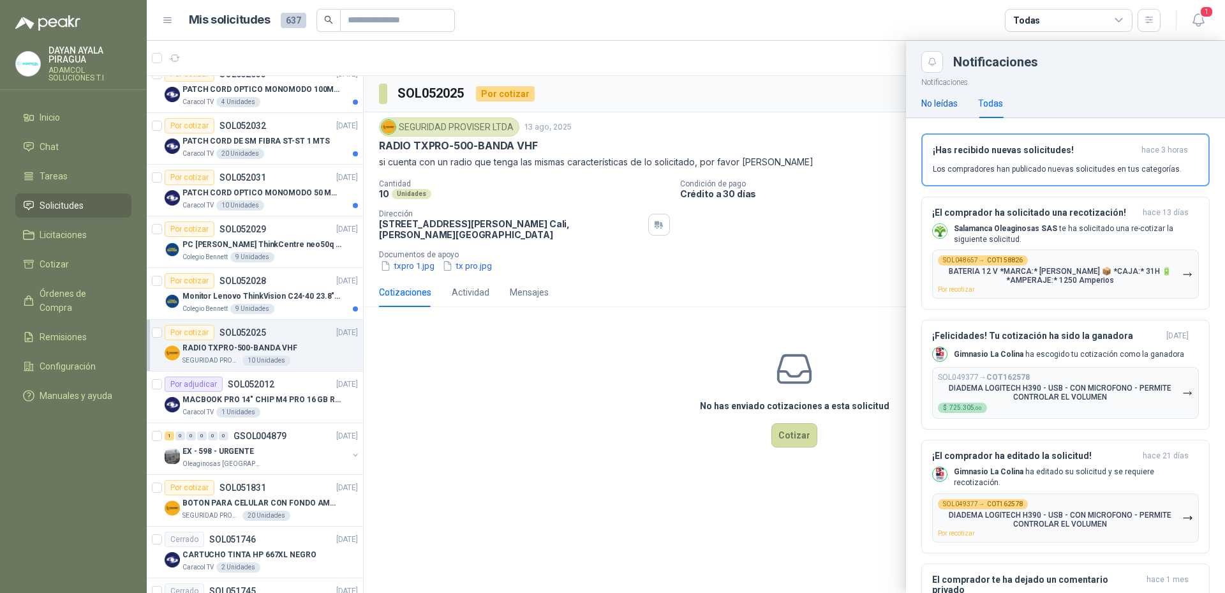
click at [945, 106] on div "No leídas" at bounding box center [939, 103] width 36 height 14
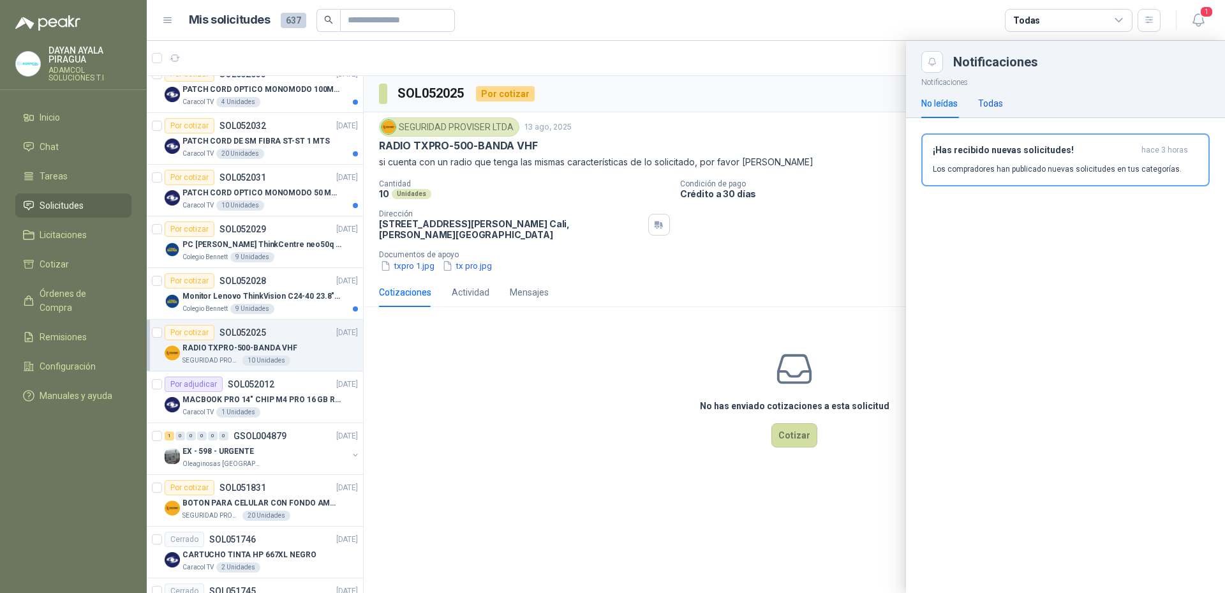
click at [982, 101] on div "Todas" at bounding box center [990, 103] width 25 height 14
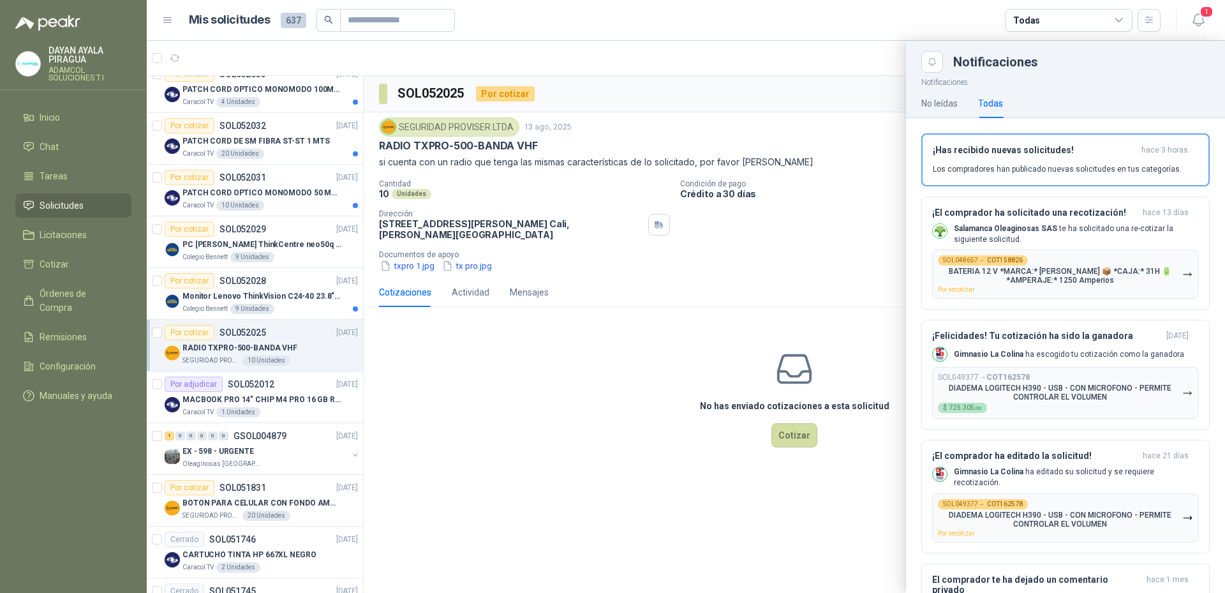
click at [913, 109] on div "No leídas Todas" at bounding box center [1065, 103] width 319 height 29
click at [953, 106] on div "No leídas" at bounding box center [939, 103] width 36 height 14
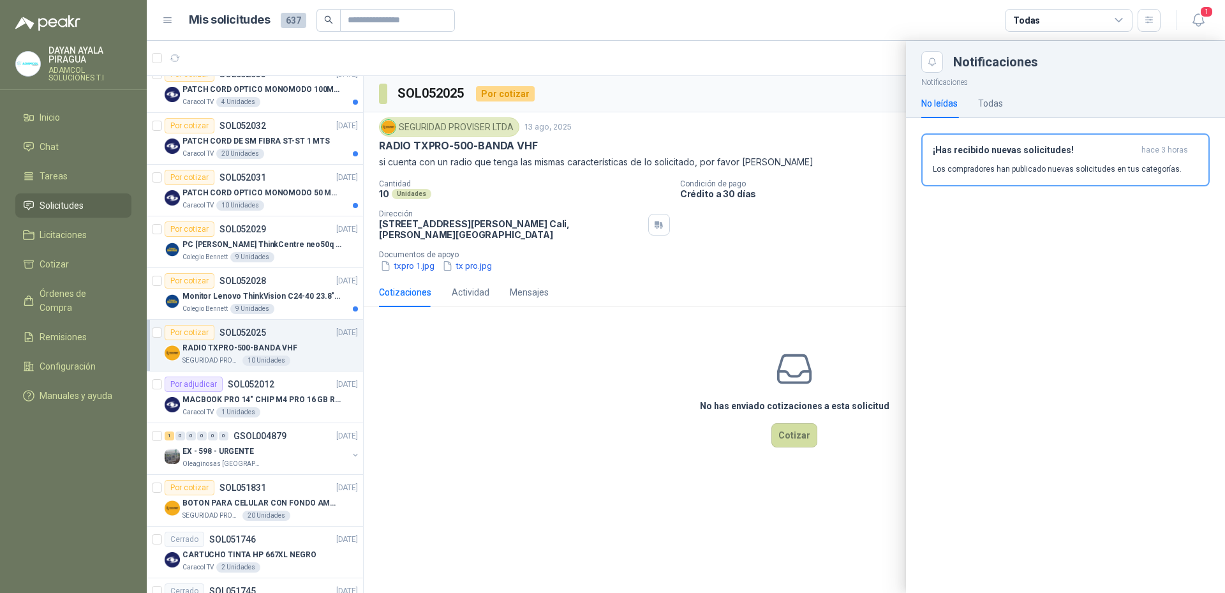
click at [582, 372] on div at bounding box center [686, 317] width 1078 height 552
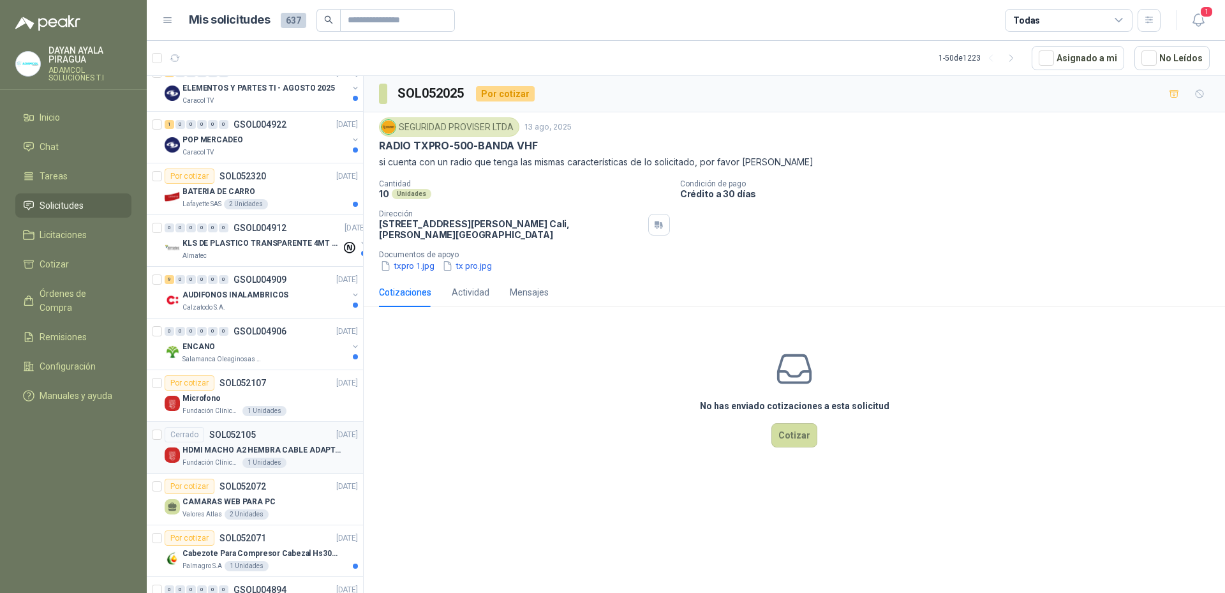
scroll to position [0, 0]
